Goal: Find specific page/section: Find specific page/section

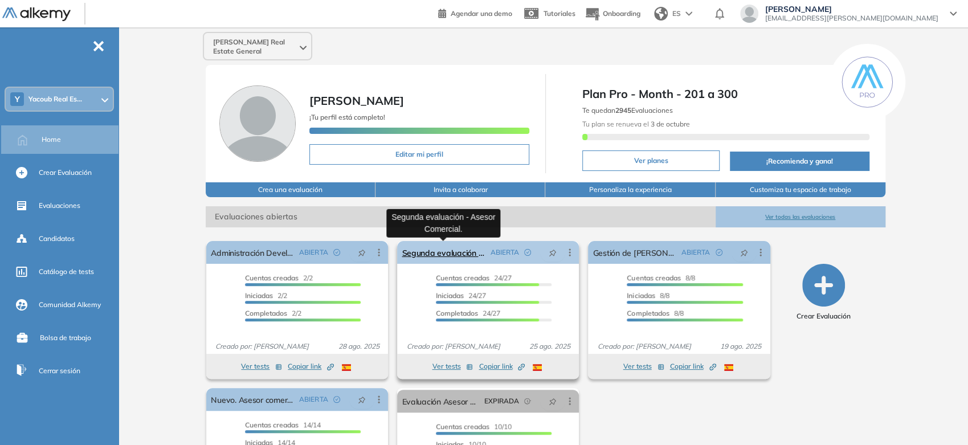
click at [418, 251] on link "Segunda evaluación - Asesor Comercial." at bounding box center [444, 252] width 84 height 23
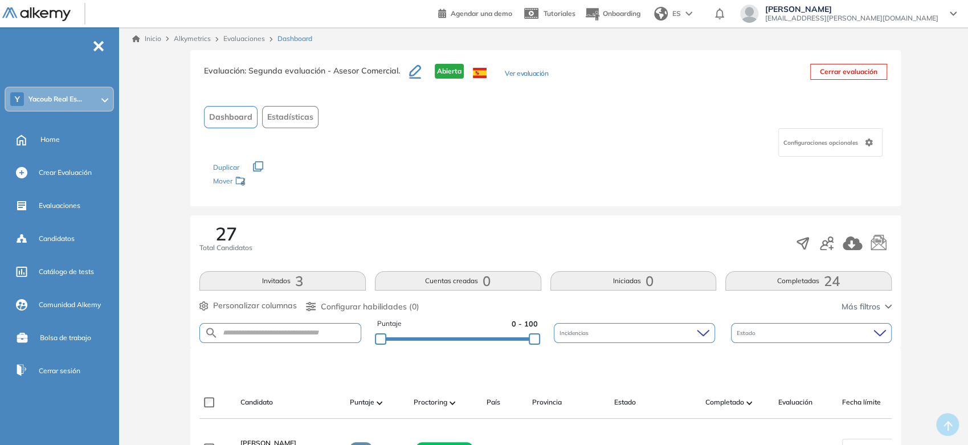
click at [160, 44] on div "Inicio Alkymetrics Evaluaciones Dashboard" at bounding box center [545, 38] width 845 height 23
click at [155, 39] on link "Inicio" at bounding box center [146, 39] width 29 height 10
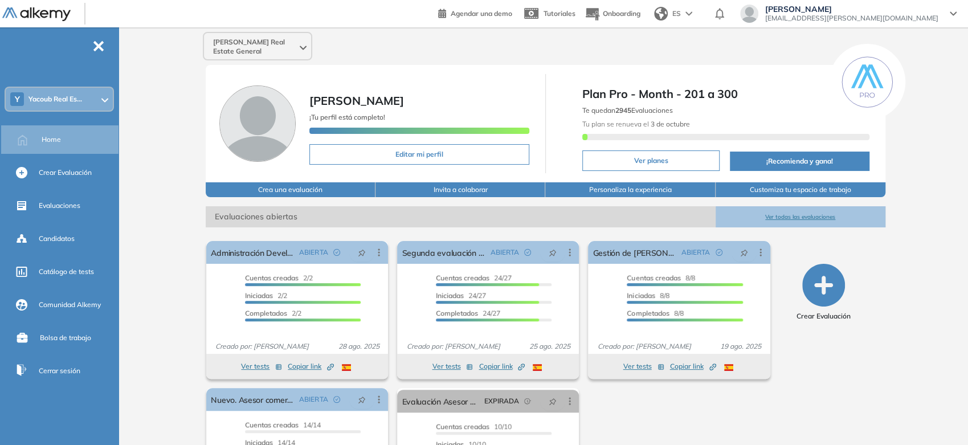
click at [460, 240] on body "Perfil Todos los espacios Y [PERSON_NAME] Real Es... Home Alkymetrics Crear eva…" at bounding box center [484, 222] width 968 height 445
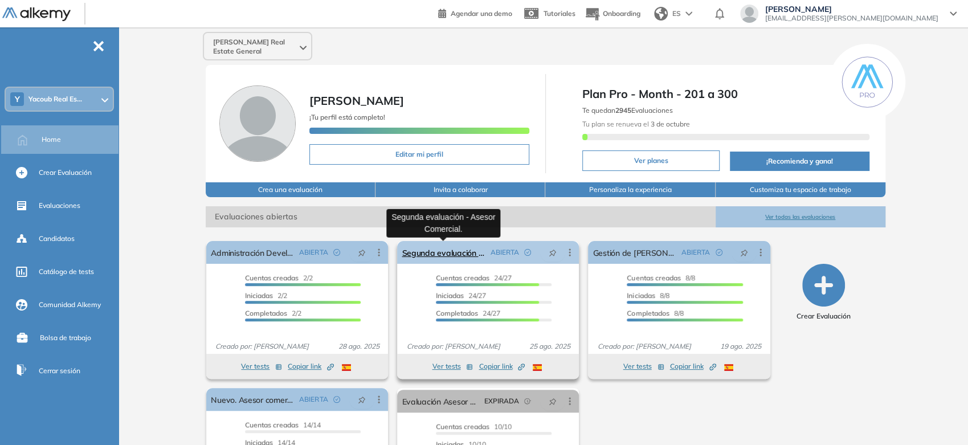
click at [451, 250] on link "Segunda evaluación - Asesor Comercial." at bounding box center [444, 252] width 84 height 23
